Goal: Check status: Check status

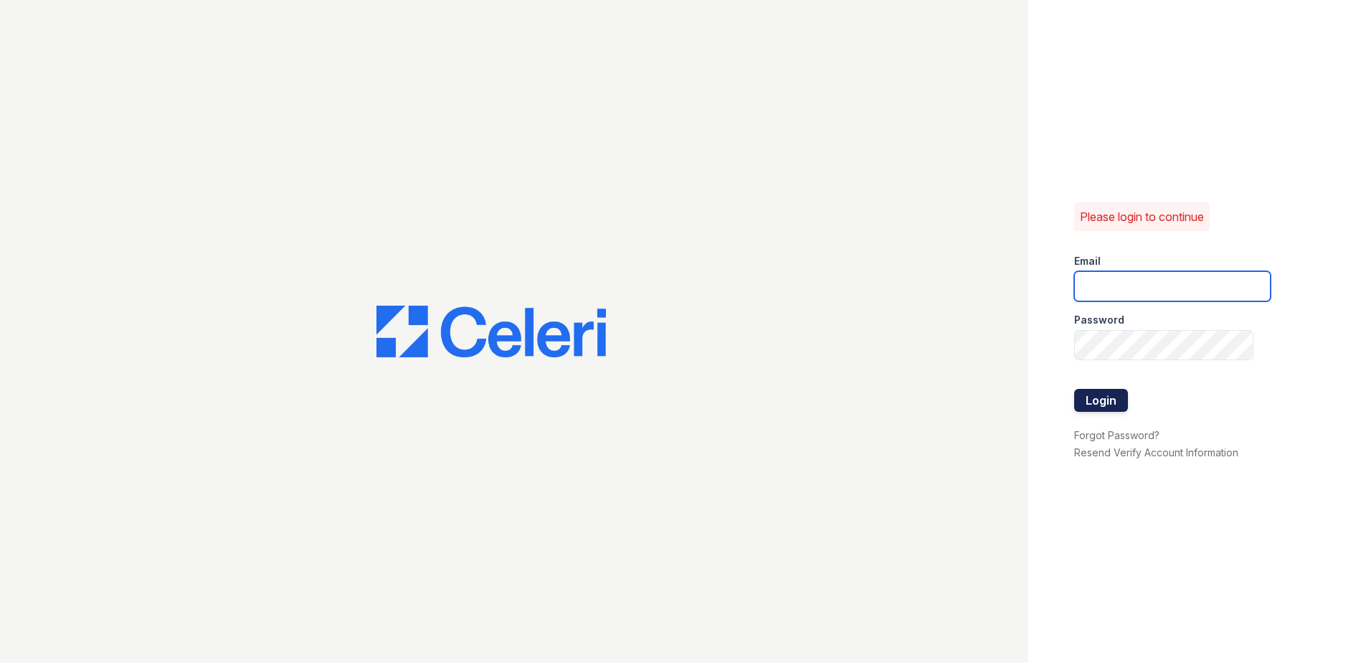
type input "[EMAIL_ADDRESS][DOMAIN_NAME]"
click at [1084, 396] on button "Login" at bounding box center [1101, 400] width 54 height 23
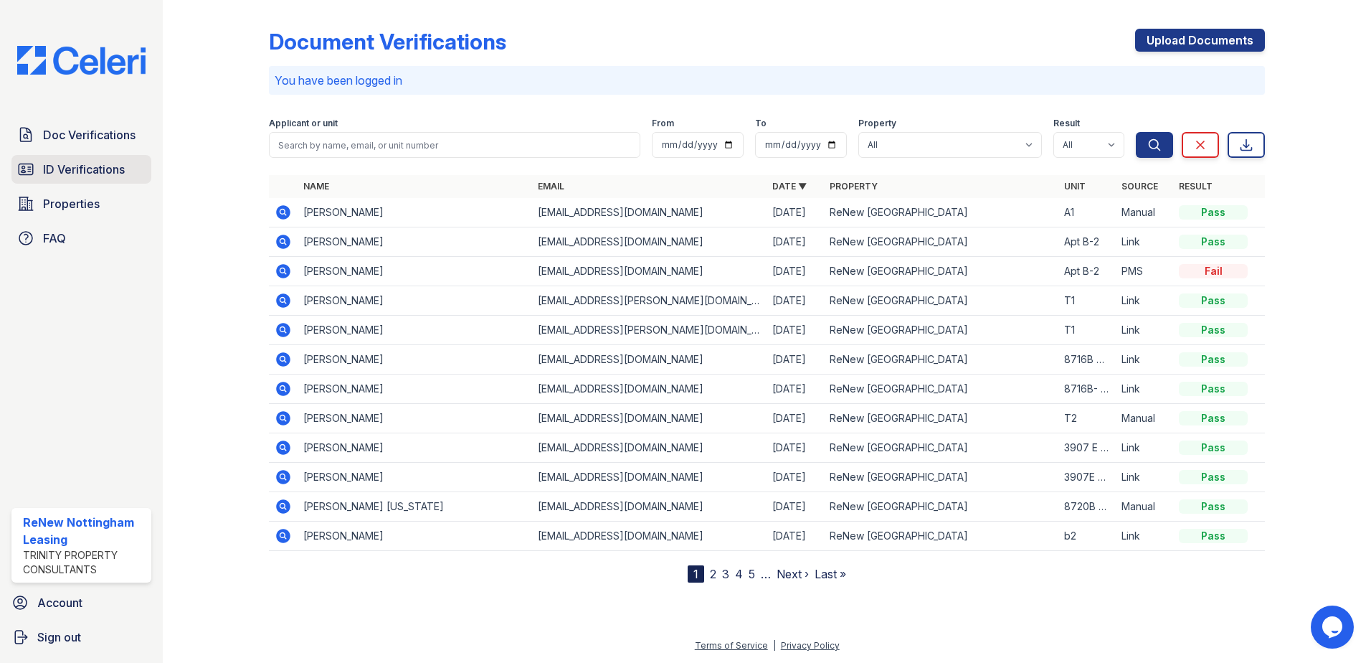
click at [58, 158] on link "ID Verifications" at bounding box center [81, 169] width 140 height 29
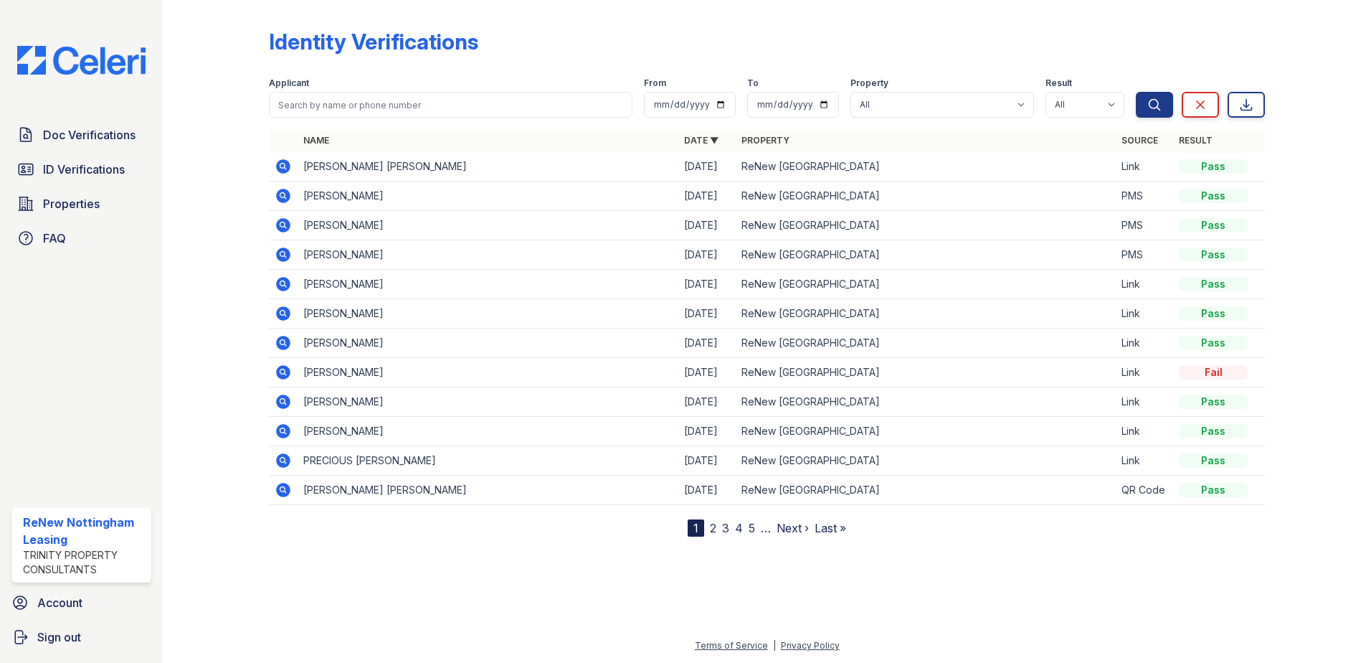
click at [285, 164] on icon at bounding box center [283, 166] width 17 height 17
